Goal: Find specific page/section: Find specific page/section

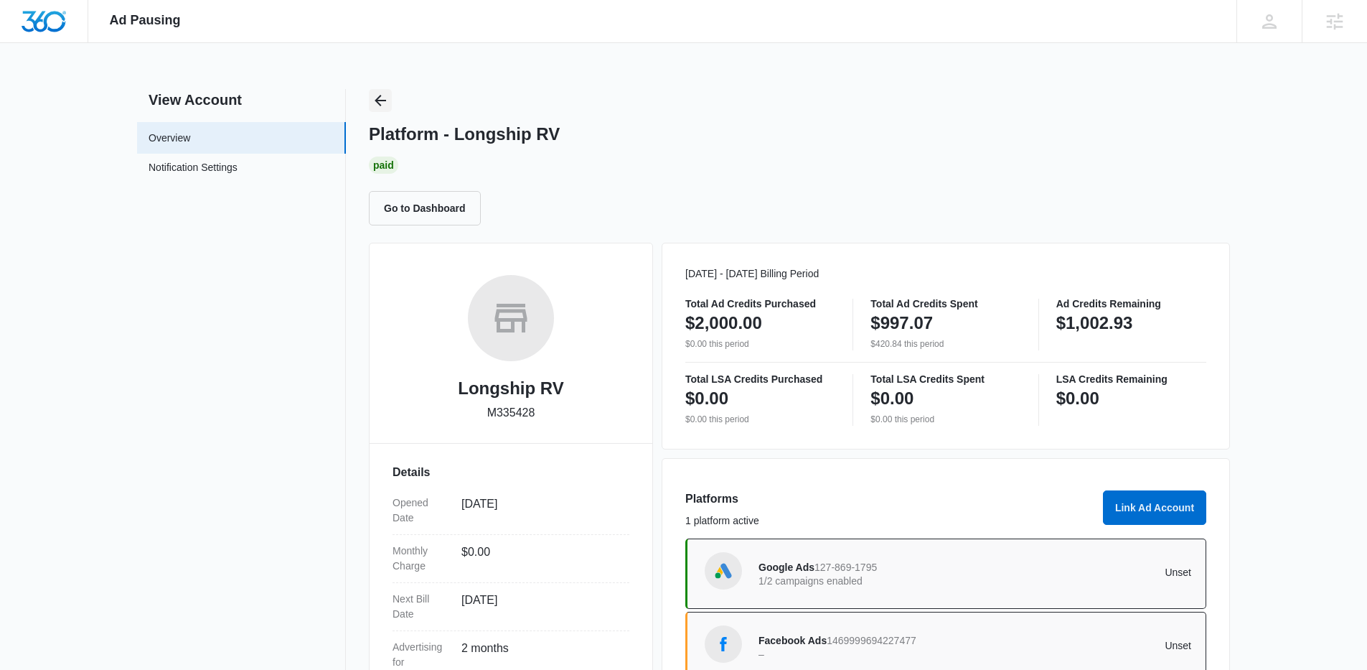
click at [378, 95] on icon "Back" at bounding box center [380, 100] width 17 height 17
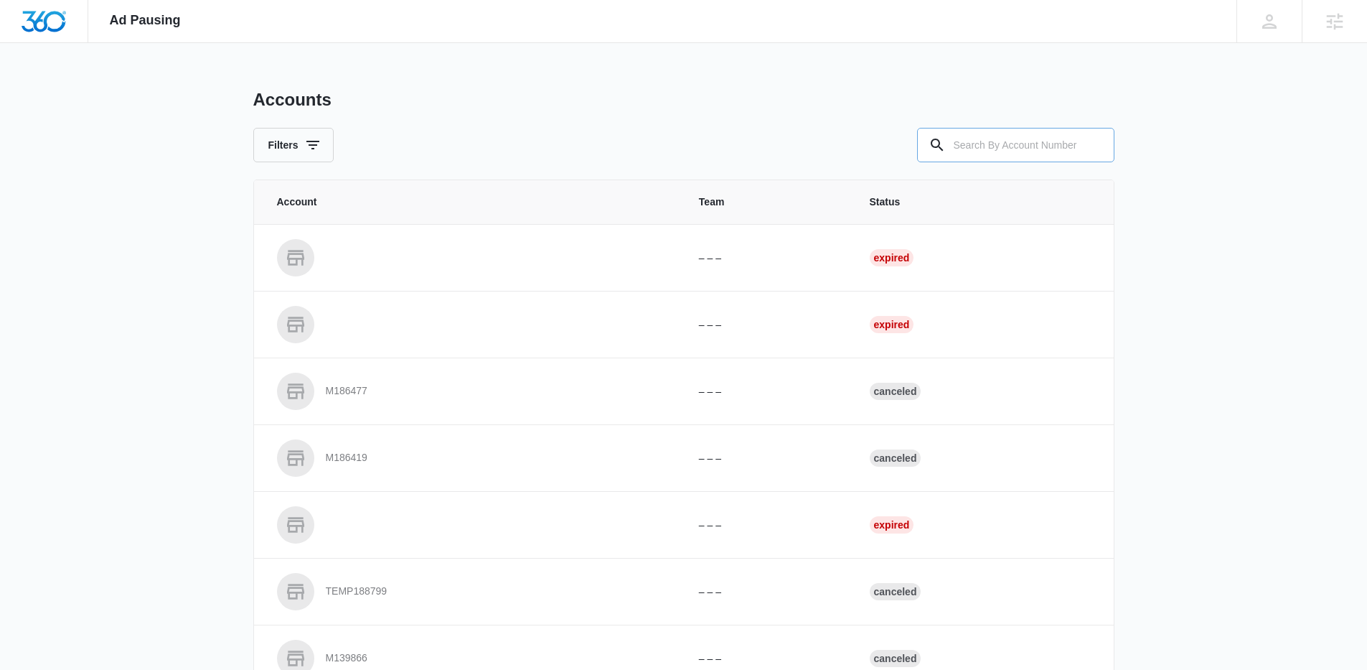
drag, startPoint x: 1052, startPoint y: 149, endPoint x: 1041, endPoint y: 152, distance: 12.0
click at [1048, 150] on input "text" at bounding box center [1015, 145] width 197 height 34
paste input "M335778"
type input "M335778"
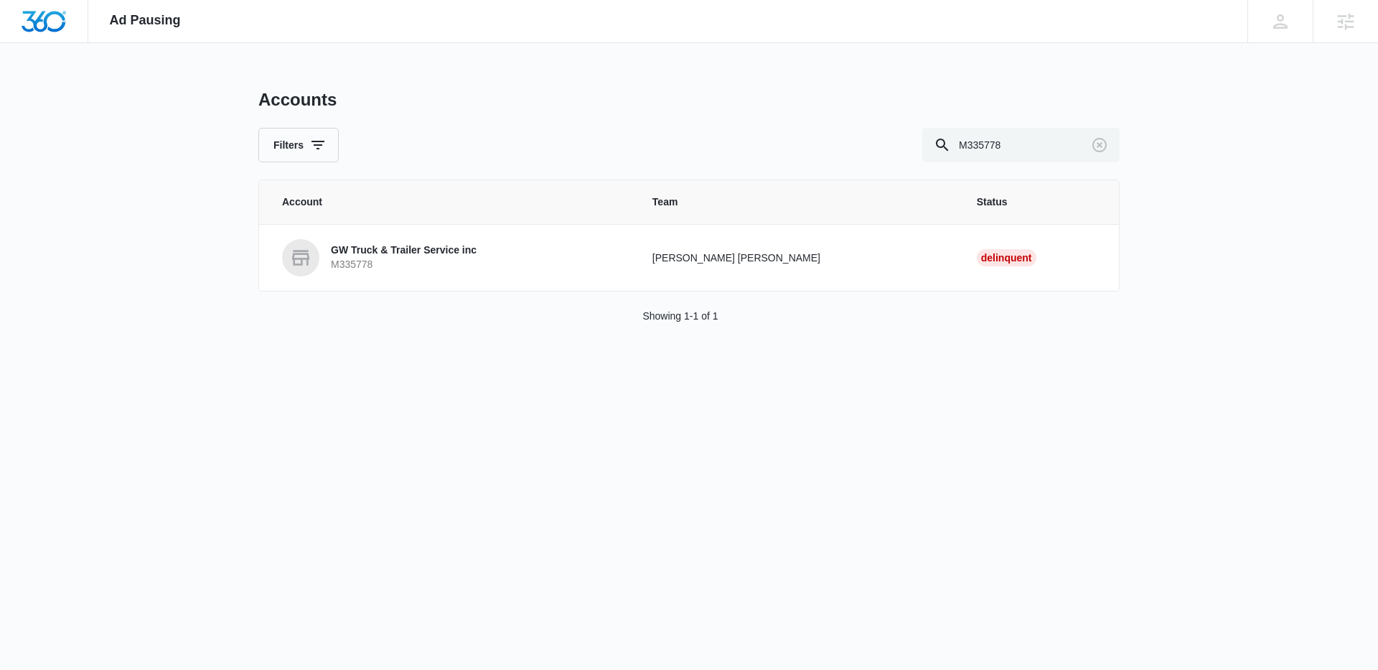
click at [397, 255] on p "GW Truck & Trailer Service inc" at bounding box center [404, 250] width 146 height 14
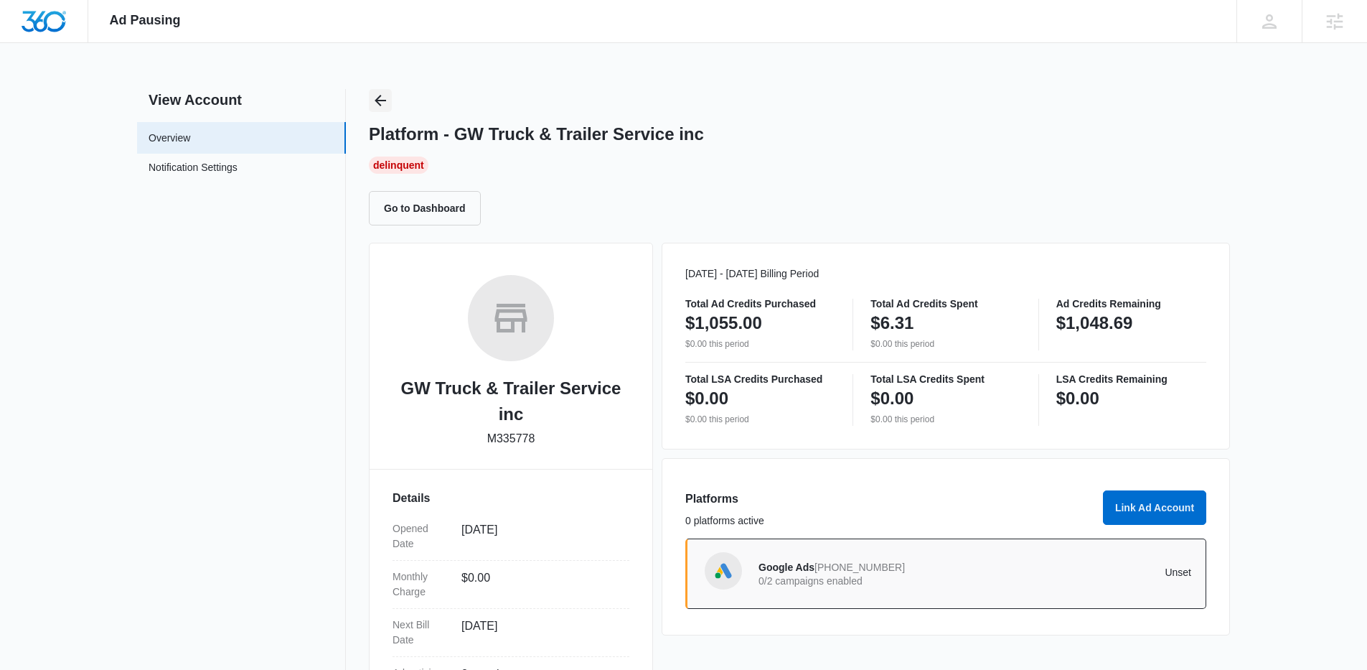
click at [378, 95] on icon "Back" at bounding box center [380, 100] width 17 height 17
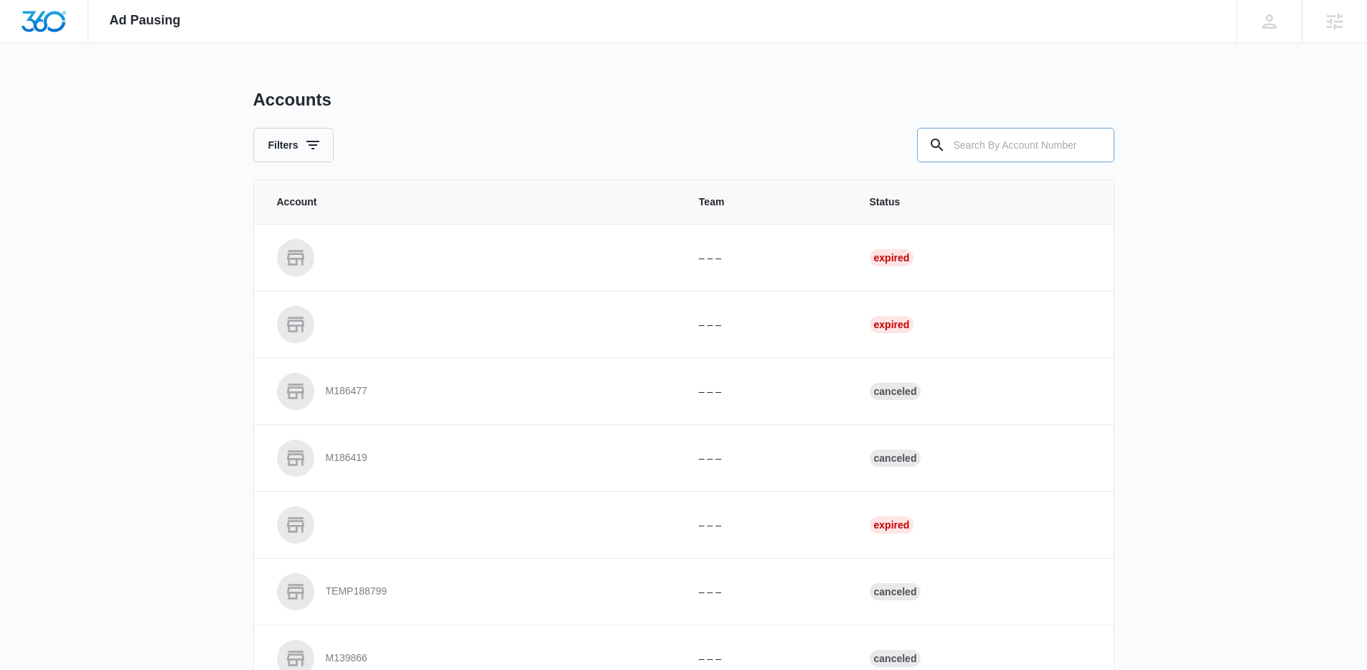
drag, startPoint x: 1035, startPoint y: 167, endPoint x: 1023, endPoint y: 157, distance: 15.4
click at [1031, 163] on div "Accounts Filters Account Team Status – – – Expired – – – Expired M186477 – – – …" at bounding box center [683, 530] width 861 height 882
click at [1019, 156] on input "text" at bounding box center [1015, 145] width 197 height 34
paste input "M333101"
type input "M333101"
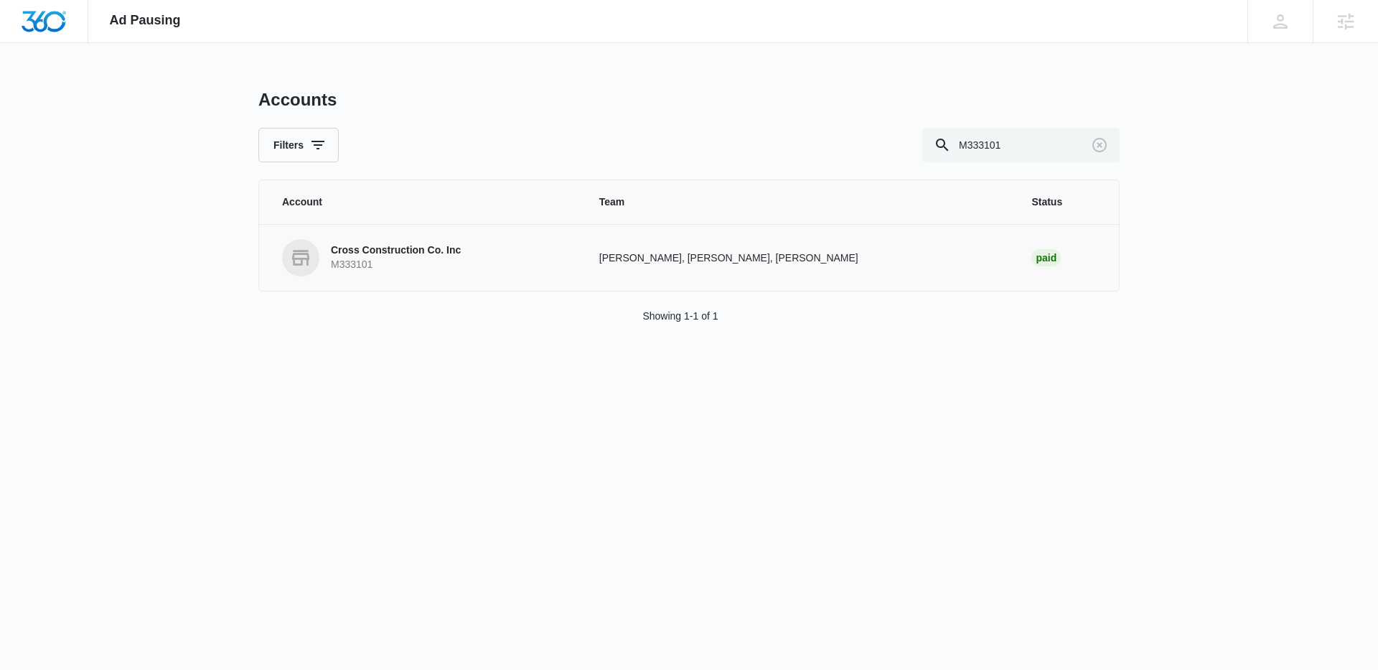
click at [358, 263] on p "M333101" at bounding box center [396, 265] width 130 height 14
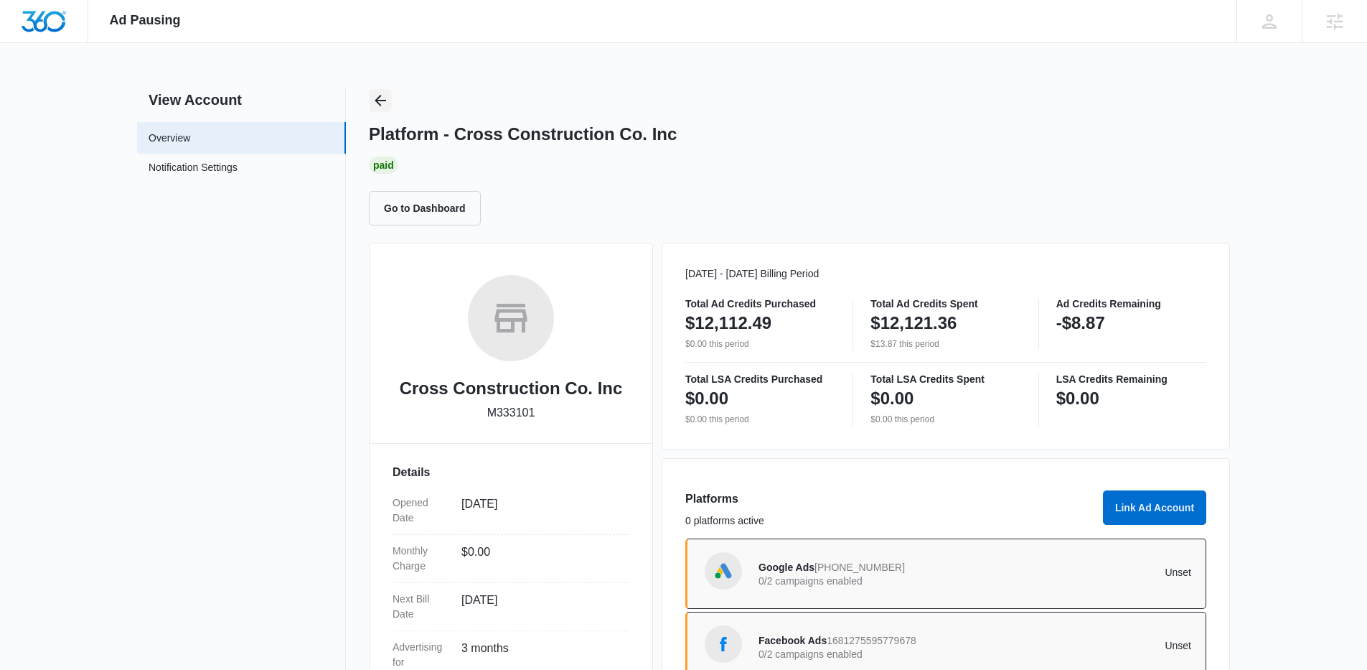
click at [381, 106] on icon "Back" at bounding box center [380, 100] width 17 height 17
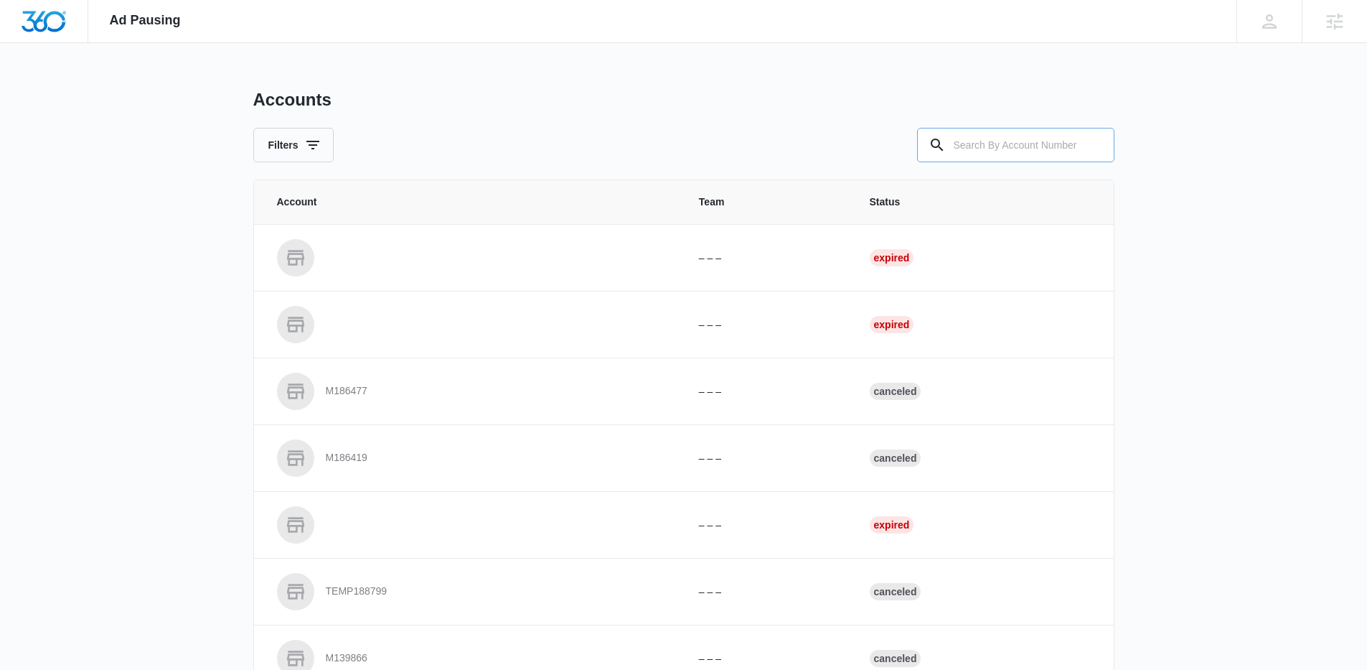
click at [970, 151] on input "text" at bounding box center [1015, 145] width 197 height 34
paste input "M28429"
type input "M28429"
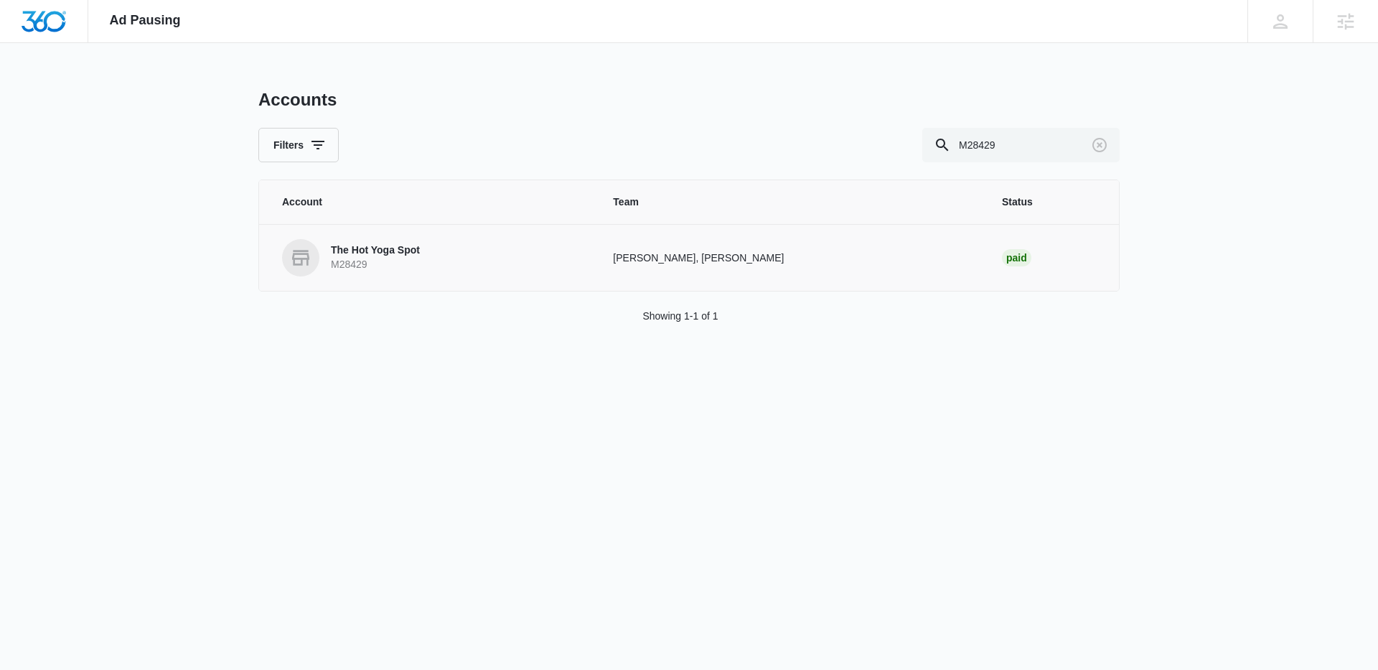
click at [355, 258] on p "M28429" at bounding box center [375, 265] width 89 height 14
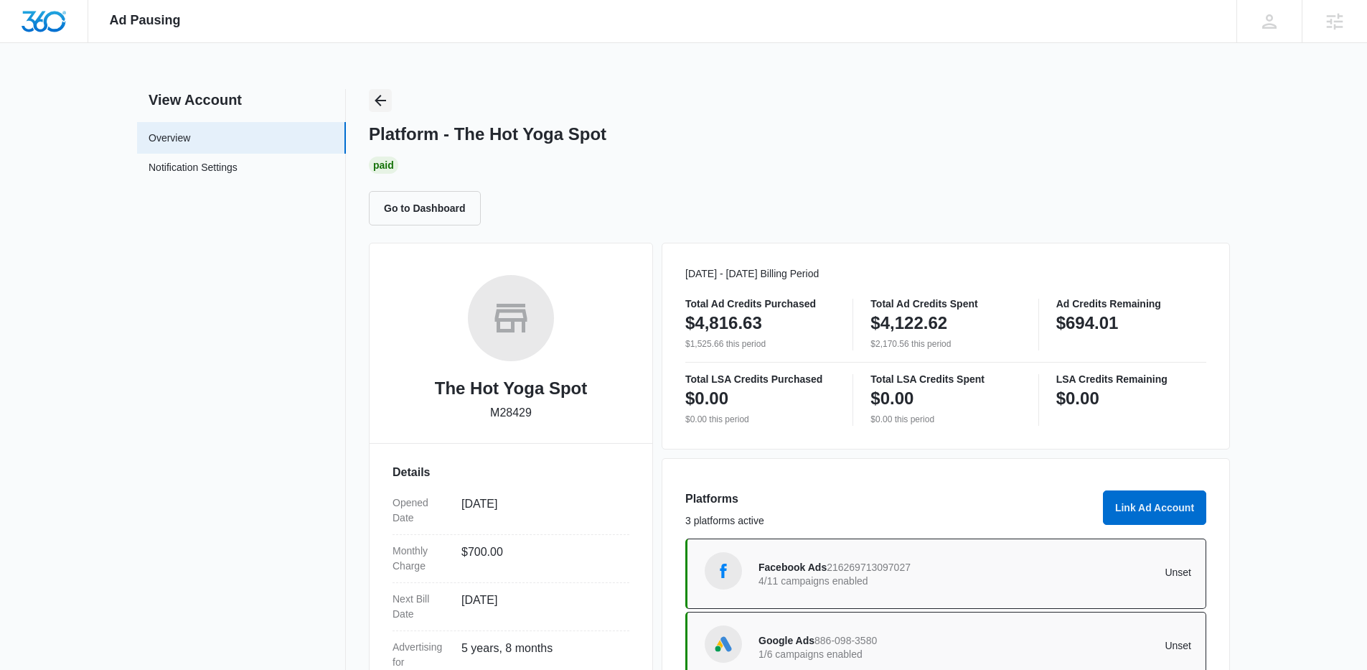
click at [382, 100] on icon "Back" at bounding box center [380, 100] width 11 height 11
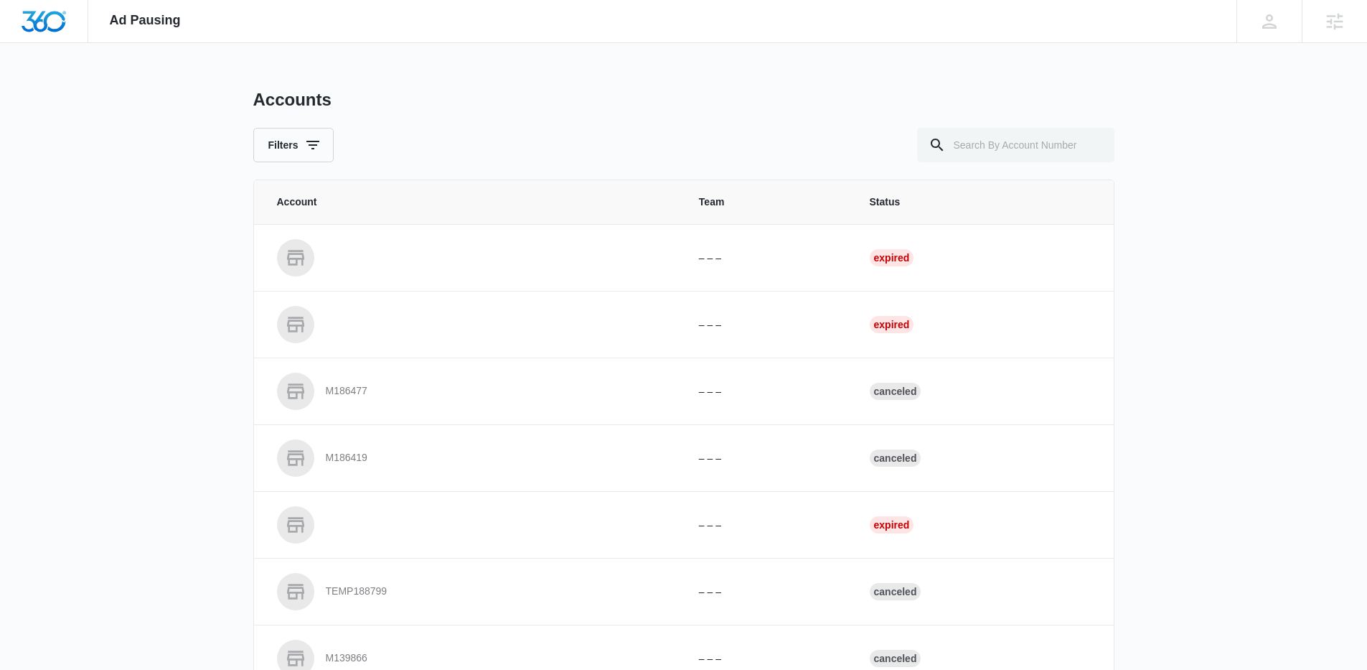
drag, startPoint x: 1020, startPoint y: 116, endPoint x: 1016, endPoint y: 126, distance: 10.3
click at [1018, 120] on div "Accounts Filters" at bounding box center [683, 125] width 861 height 73
drag, startPoint x: 1008, startPoint y: 140, endPoint x: 942, endPoint y: 136, distance: 66.2
click at [1001, 139] on input "text" at bounding box center [1015, 145] width 197 height 34
paste input "M38418"
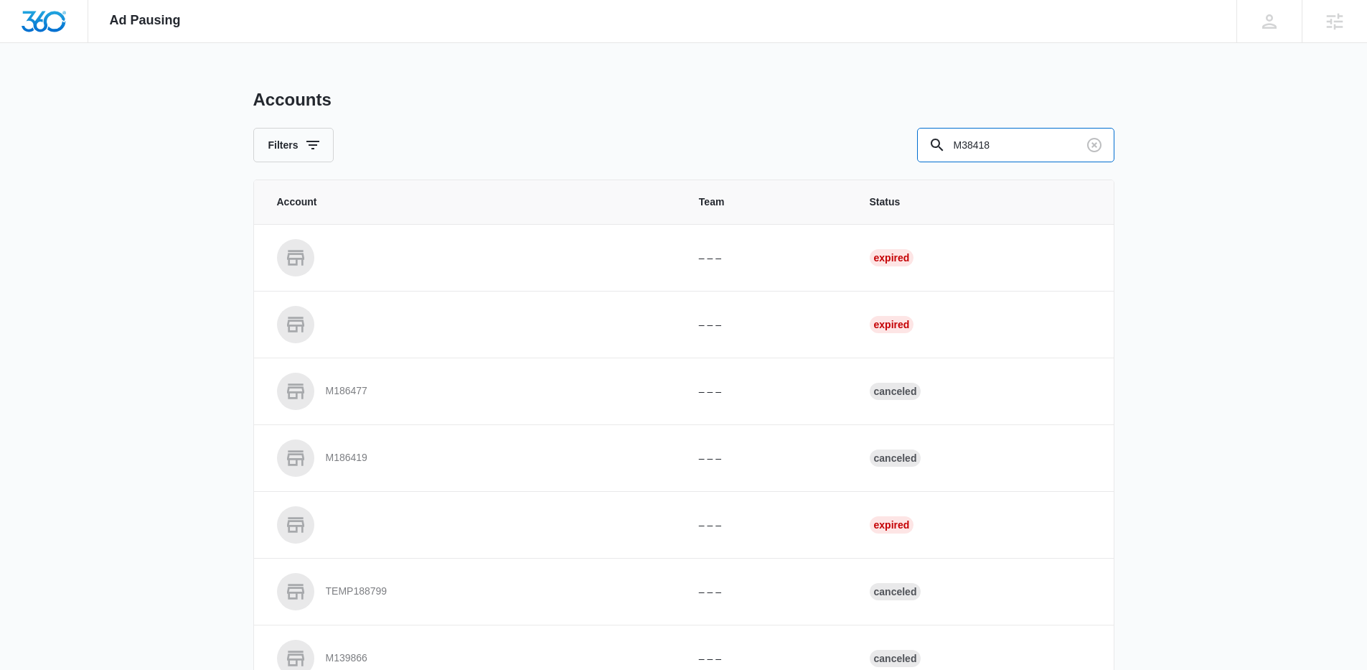
type input "M38418"
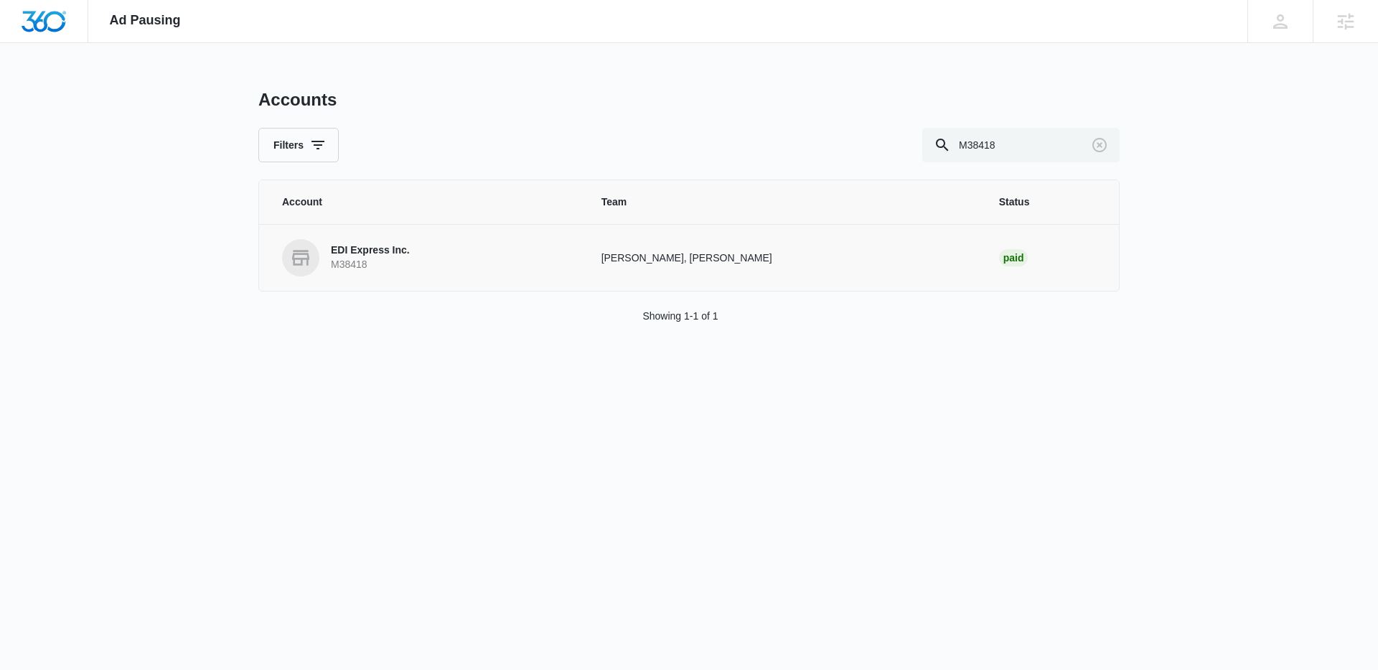
click at [411, 255] on link "EDI Express Inc. M38418" at bounding box center [424, 257] width 285 height 37
